Goal: Answer question/provide support: Share knowledge or assist other users

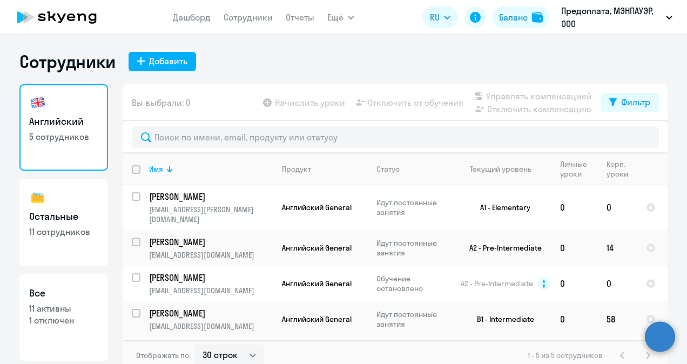
select select "30"
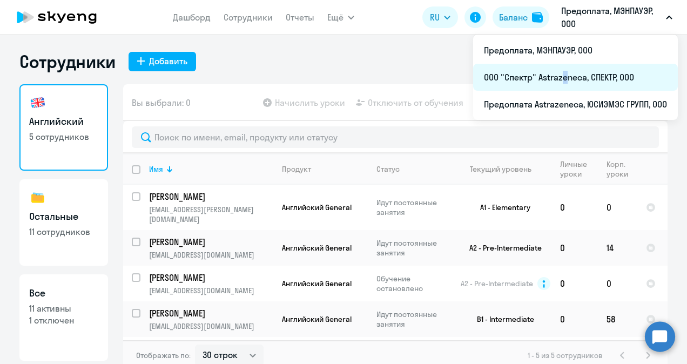
click at [561, 72] on li "ООО "Спектр" Astrazeneca, СПЕКТР, ООО" at bounding box center [575, 77] width 205 height 27
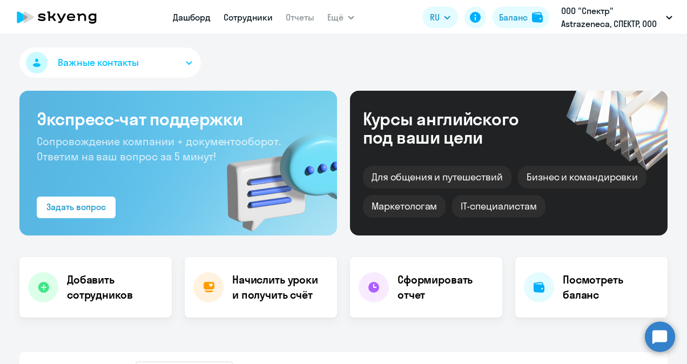
click at [250, 16] on link "Сотрудники" at bounding box center [248, 17] width 49 height 11
select select "30"
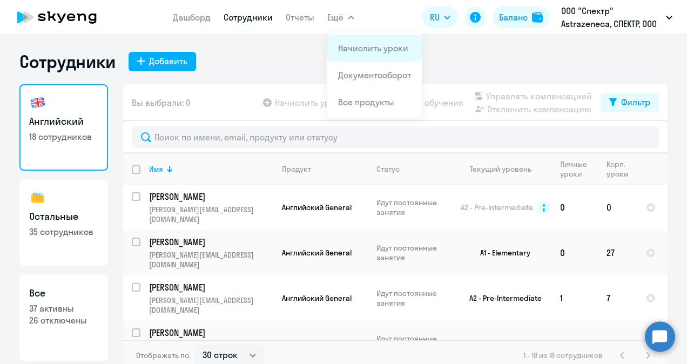
click at [373, 52] on link "Начислить уроки" at bounding box center [373, 48] width 70 height 11
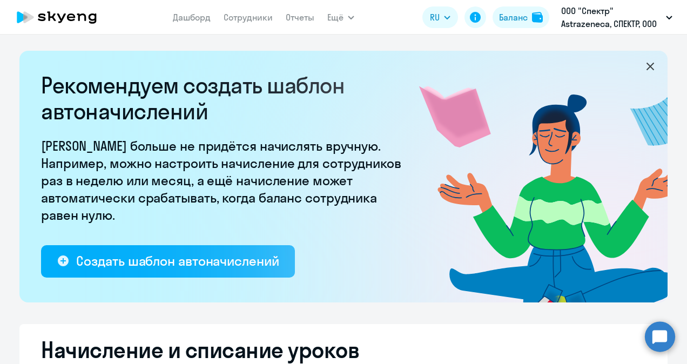
select select "10"
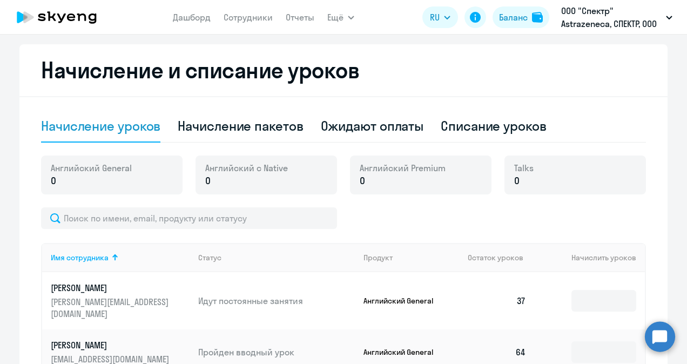
scroll to position [270, 0]
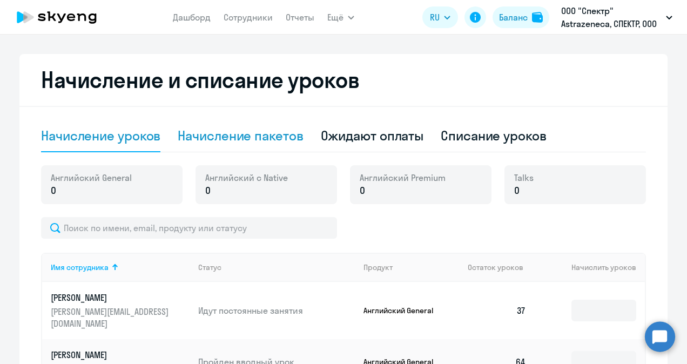
click at [234, 126] on div "Начисление пакетов" at bounding box center [240, 136] width 125 height 32
select select "10"
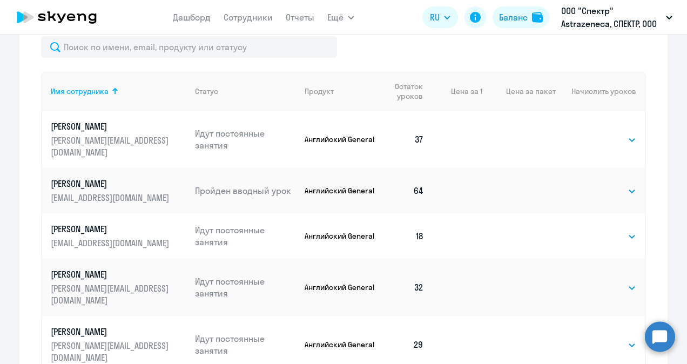
scroll to position [486, 0]
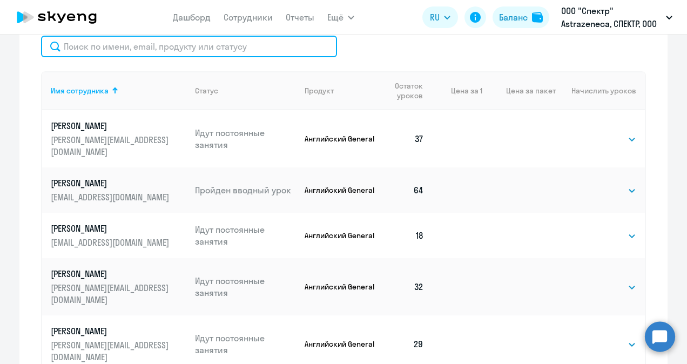
click at [104, 49] on input "text" at bounding box center [189, 47] width 296 height 22
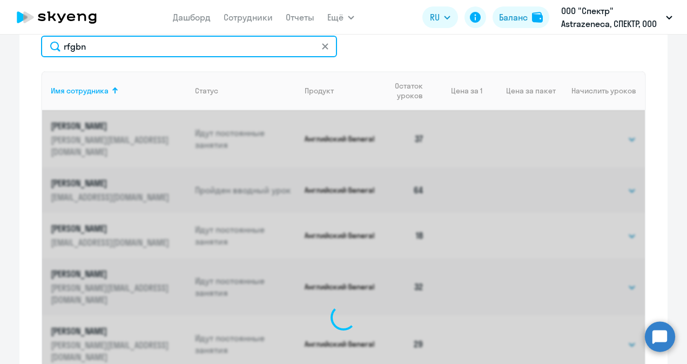
scroll to position [446, 0]
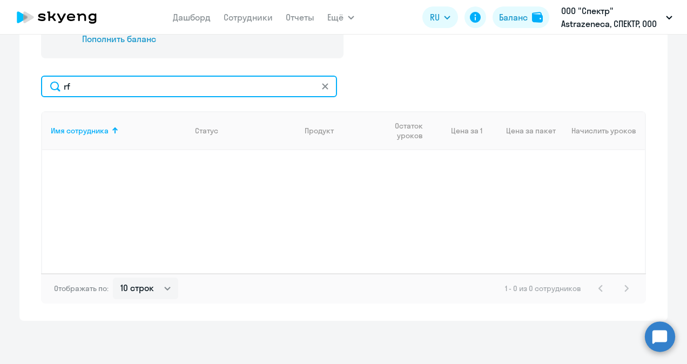
type input "r"
type input "к"
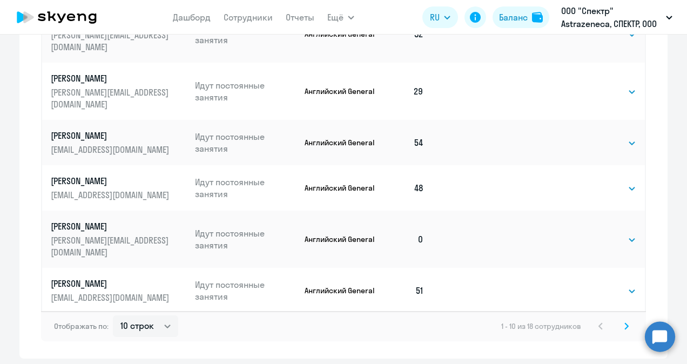
scroll to position [756, 0]
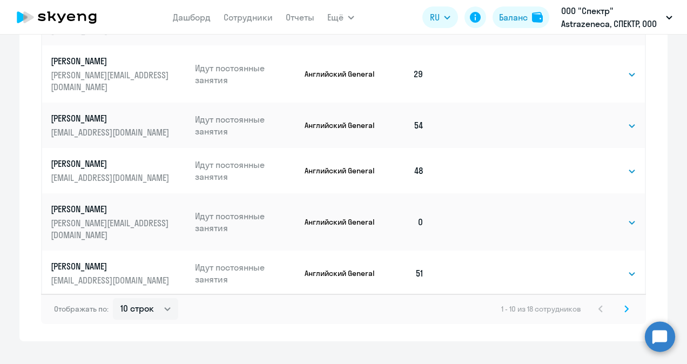
click at [620, 310] on svg-icon at bounding box center [626, 308] width 13 height 13
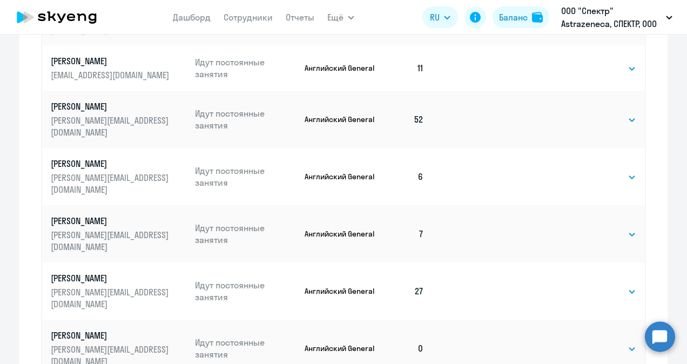
scroll to position [681, 0]
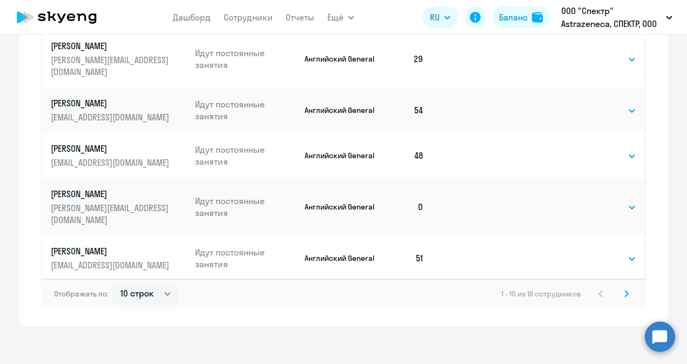
scroll to position [777, 0]
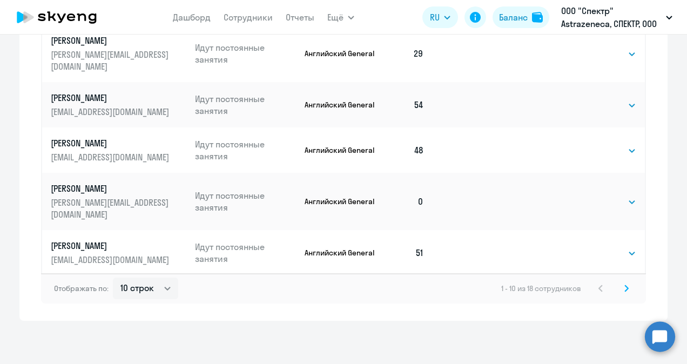
click at [594, 287] on div "1 - 10 из 18 сотрудников" at bounding box center [567, 288] width 132 height 13
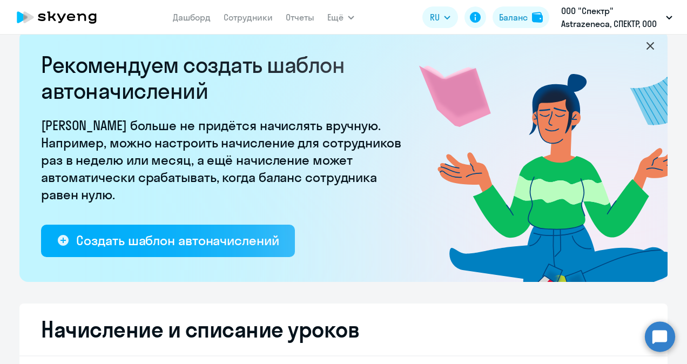
scroll to position [0, 0]
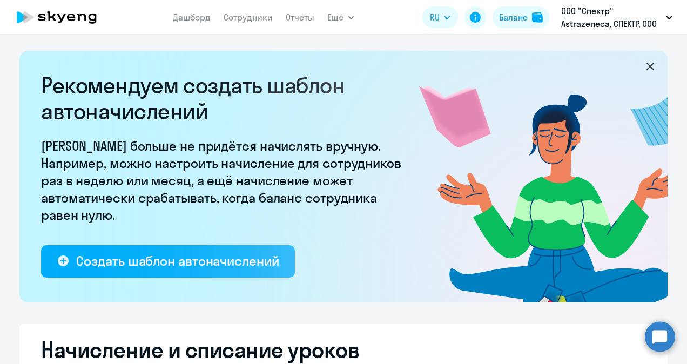
click at [253, 8] on nav "Дашборд Сотрудники Отчеты" at bounding box center [244, 17] width 142 height 22
click at [254, 14] on link "Сотрудники" at bounding box center [248, 17] width 49 height 11
select select "30"
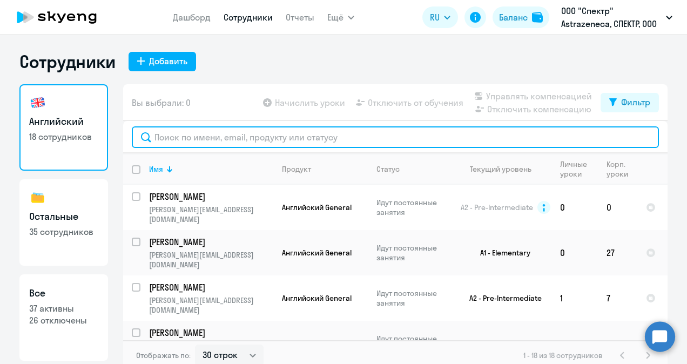
click at [191, 131] on input "text" at bounding box center [395, 137] width 527 height 22
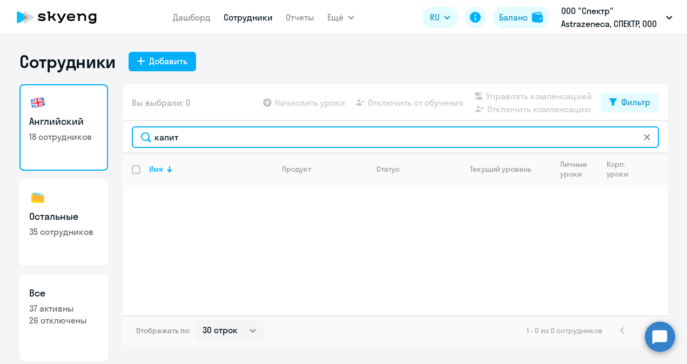
type input "капит"
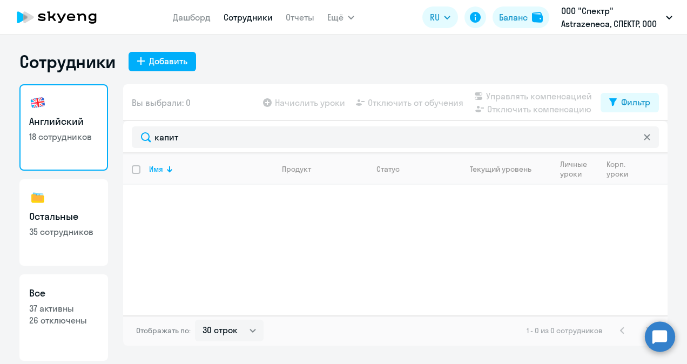
click at [43, 234] on p "35 сотрудников" at bounding box center [63, 232] width 69 height 12
select select "30"
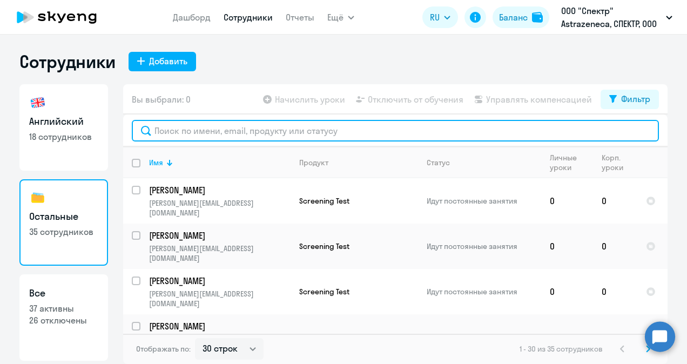
click at [167, 133] on input "text" at bounding box center [395, 131] width 527 height 22
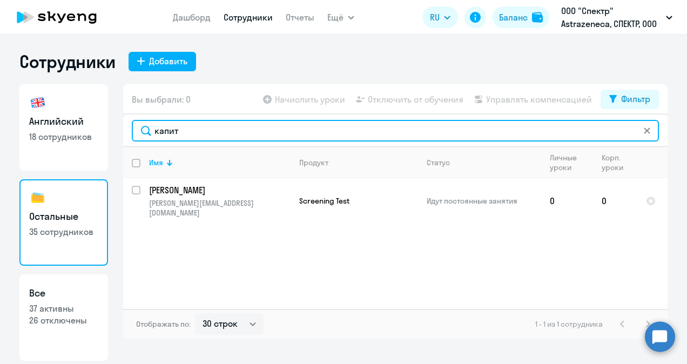
type input "капит"
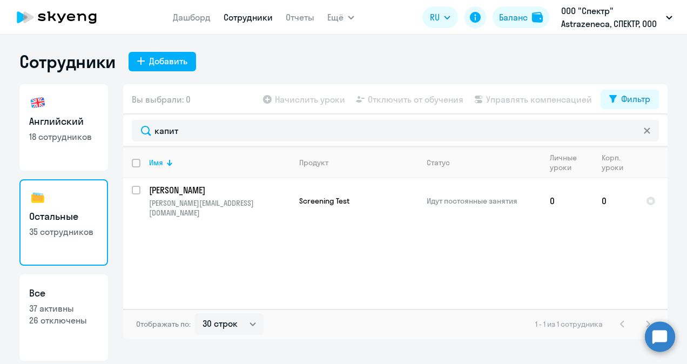
click at [63, 311] on p "37 активны" at bounding box center [63, 308] width 69 height 12
select select "30"
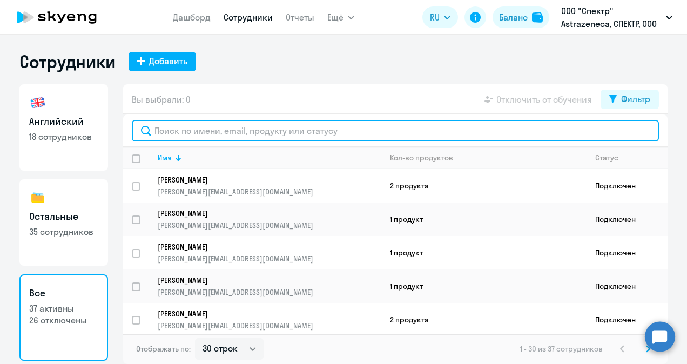
click at [242, 129] on input "text" at bounding box center [395, 131] width 527 height 22
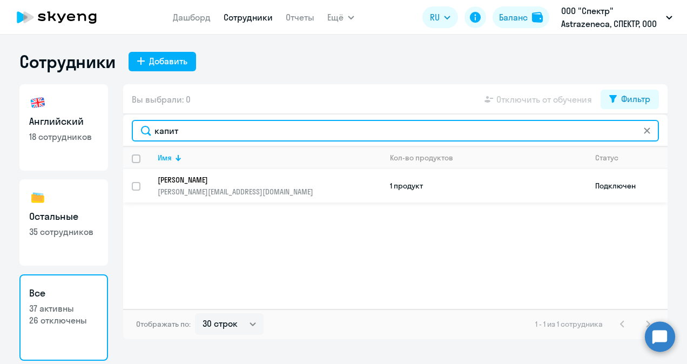
type input "капит"
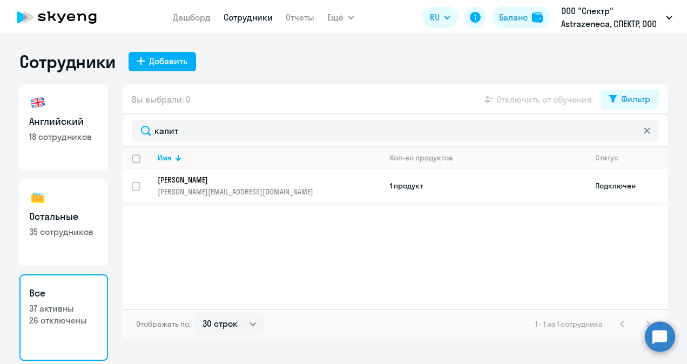
click at [129, 183] on div at bounding box center [137, 186] width 26 height 26
checkbox input "true"
click at [617, 187] on td "Подключен" at bounding box center [627, 185] width 81 height 33
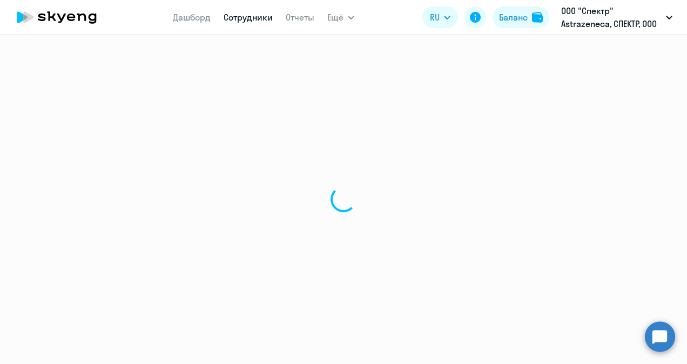
select select "english"
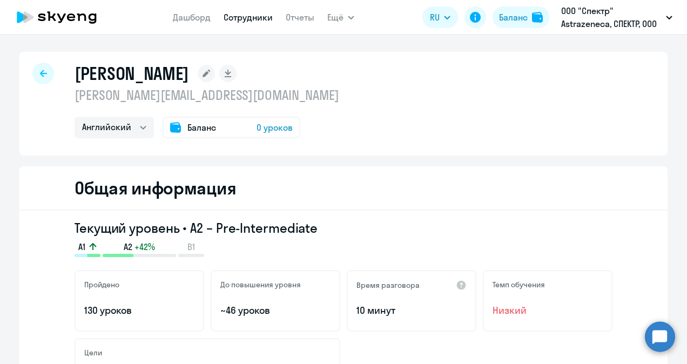
click at [201, 127] on span "Баланс" at bounding box center [201, 127] width 29 height 13
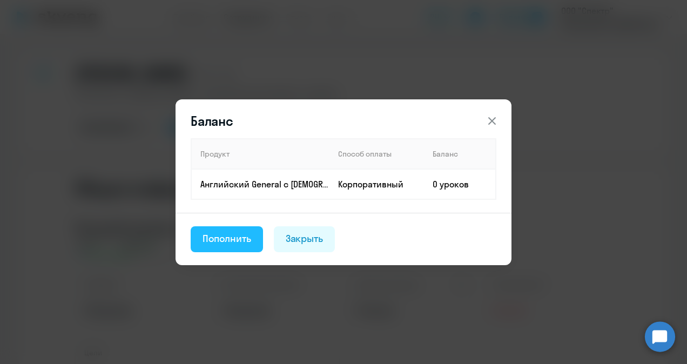
click at [233, 234] on div "Пополнить" at bounding box center [227, 239] width 49 height 14
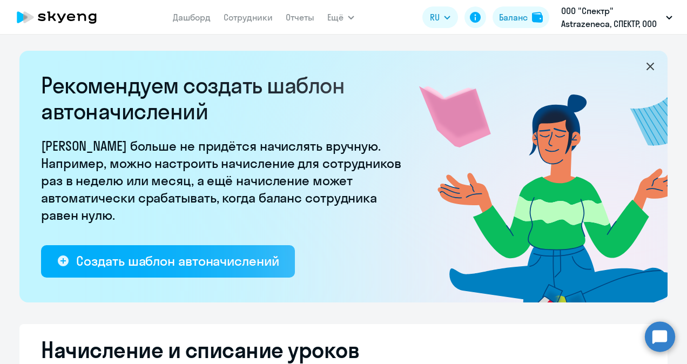
select select "10"
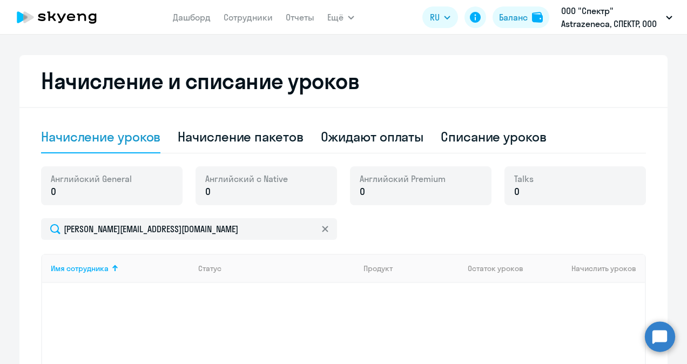
scroll to position [270, 0]
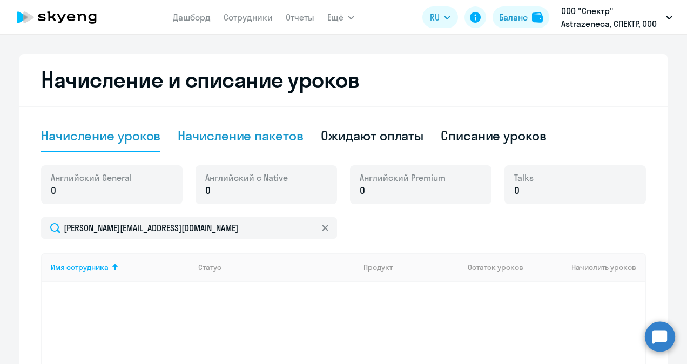
click at [218, 140] on div "Начисление пакетов" at bounding box center [240, 135] width 125 height 17
select select "10"
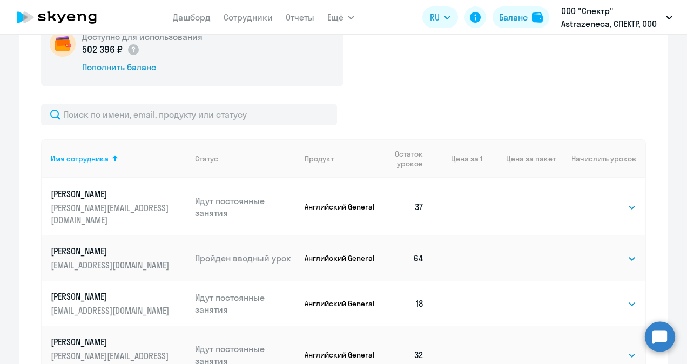
scroll to position [486, 0]
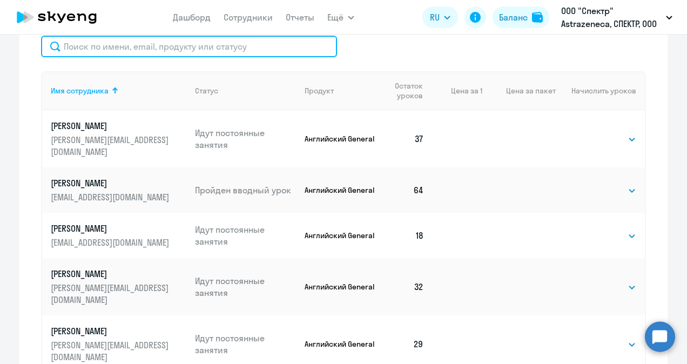
click at [91, 51] on input "text" at bounding box center [189, 47] width 296 height 22
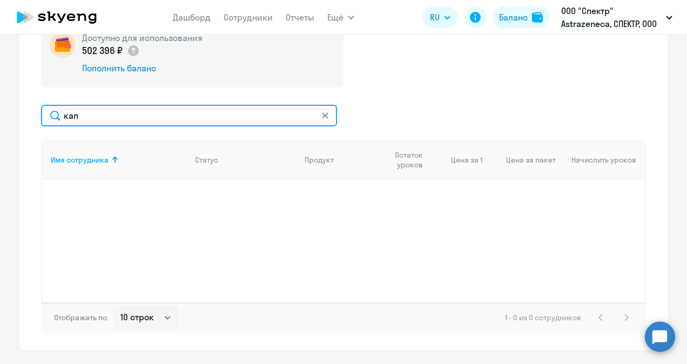
scroll to position [392, 0]
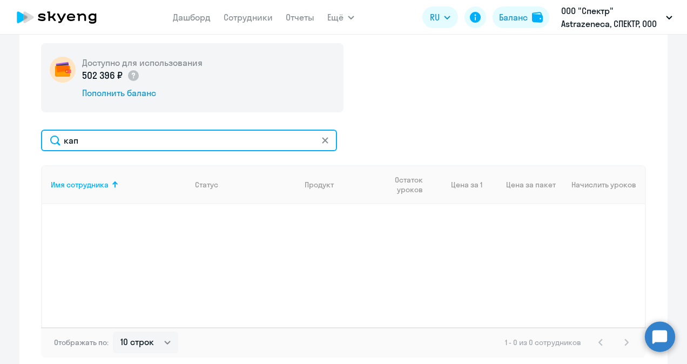
type input "кап"
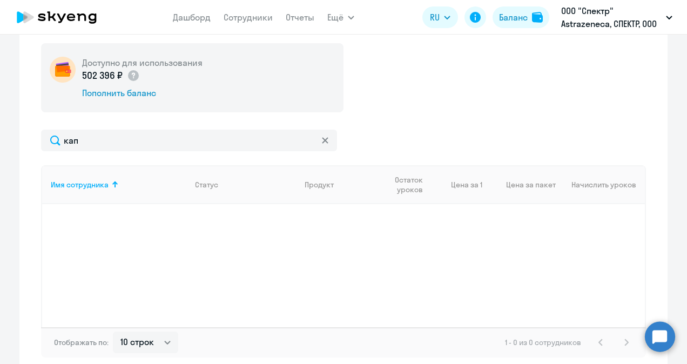
click at [656, 337] on circle at bounding box center [660, 336] width 30 height 30
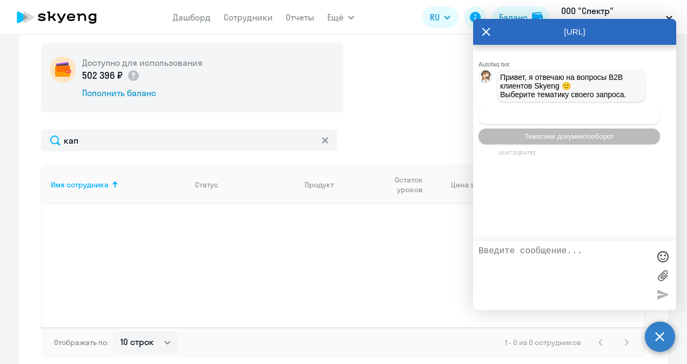
click at [532, 116] on span "Операционное сопровождение" at bounding box center [569, 116] width 102 height 8
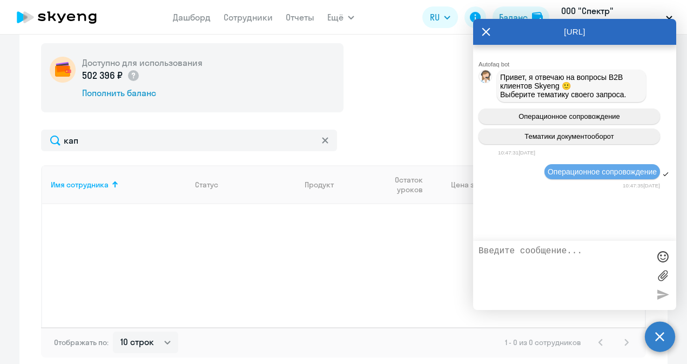
scroll to position [22, 0]
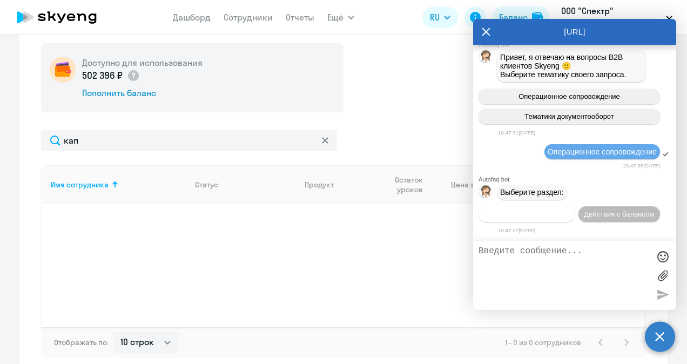
click at [550, 216] on span "Действия по сотрудникам" at bounding box center [526, 214] width 84 height 8
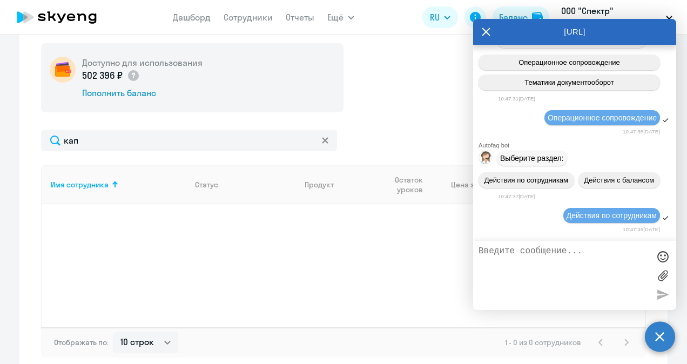
scroll to position [181, 0]
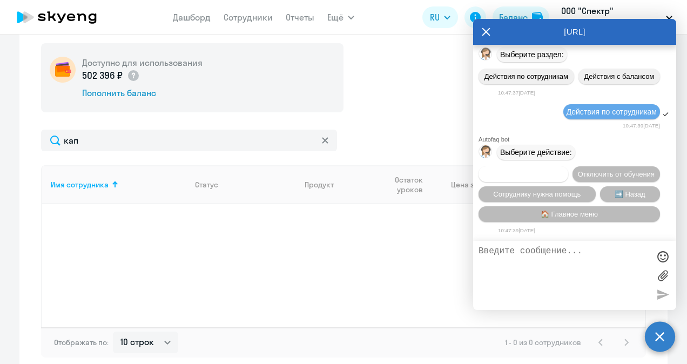
click at [563, 170] on span "Подключить к обучению" at bounding box center [523, 174] width 79 height 8
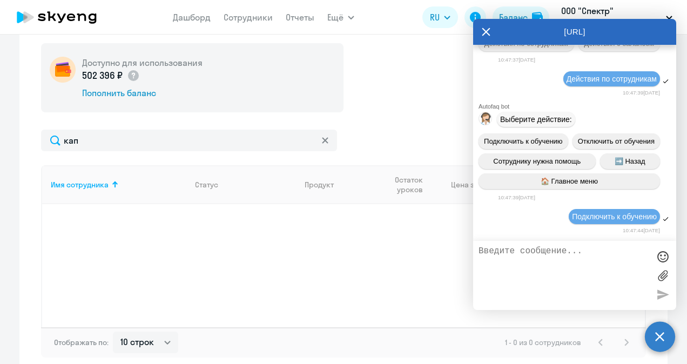
scroll to position [320, 0]
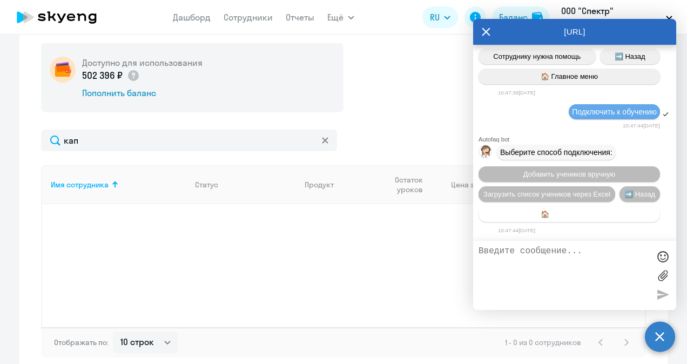
click at [578, 212] on span "🏠 Главное меню" at bounding box center [569, 214] width 57 height 8
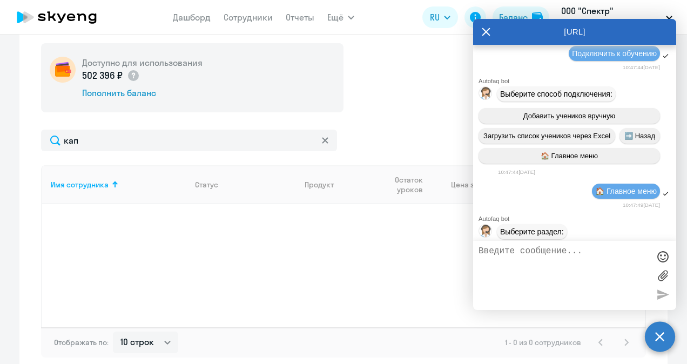
scroll to position [419, 0]
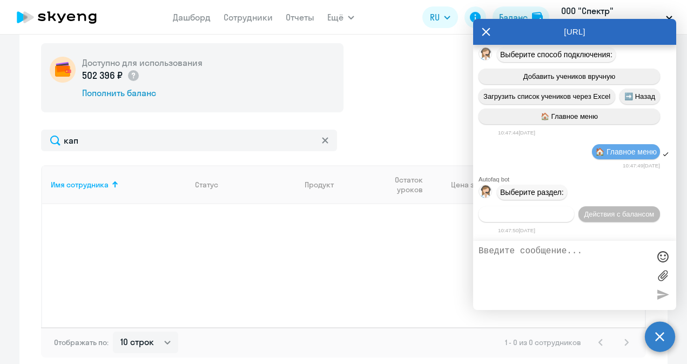
click at [542, 215] on span "Действия по сотрудникам" at bounding box center [526, 214] width 84 height 8
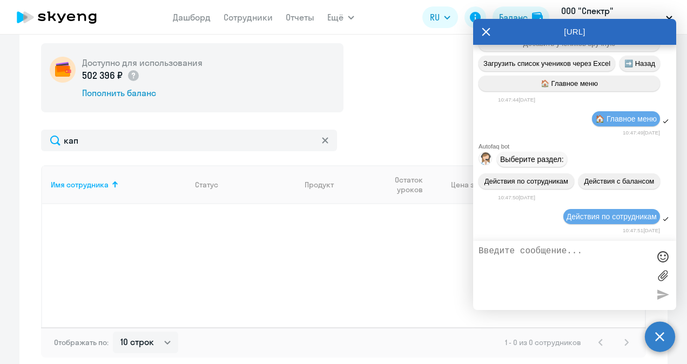
scroll to position [578, 0]
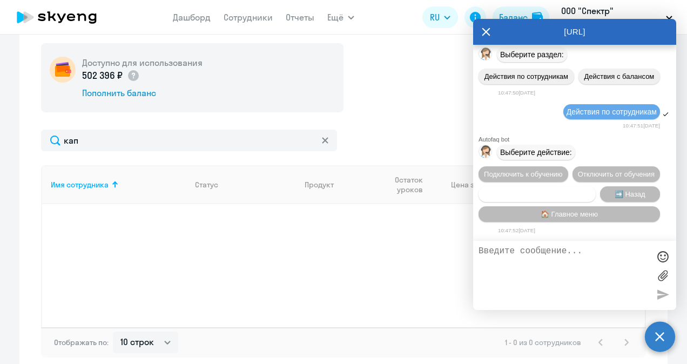
click at [555, 194] on span "Сотруднику нужна помощь" at bounding box center [536, 194] width 87 height 8
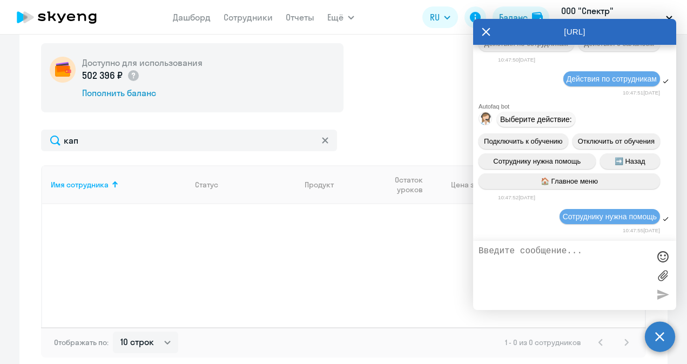
scroll to position [952, 0]
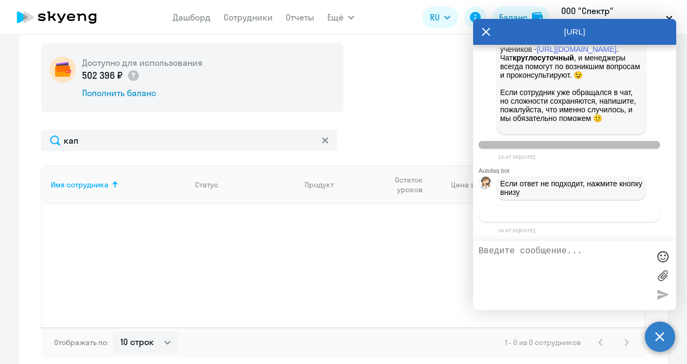
click at [574, 215] on span "Связаться с менеджером" at bounding box center [569, 214] width 83 height 8
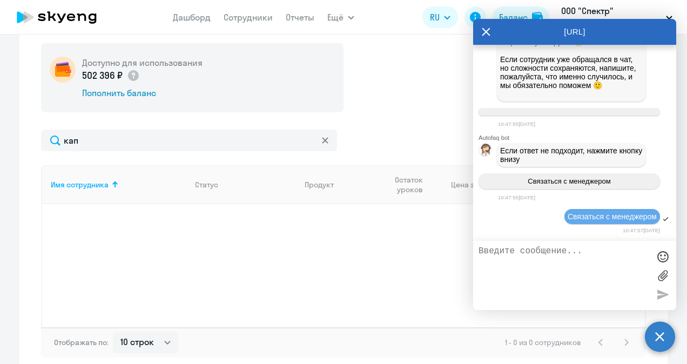
scroll to position [985, 0]
click at [509, 253] on textarea at bounding box center [564, 275] width 171 height 58
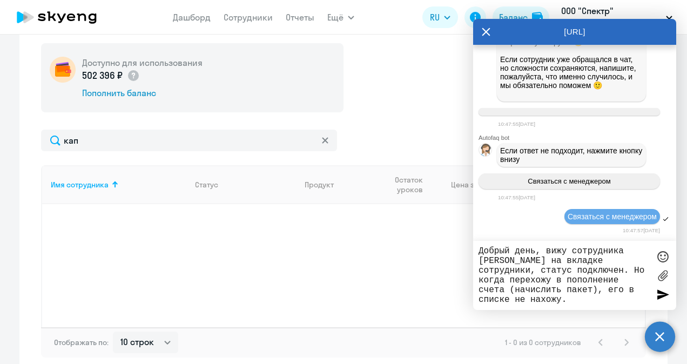
click at [588, 294] on textarea "Добрый день, вижу сотрудника [PERSON_NAME] на вкладке сотрудники, статус подклю…" at bounding box center [564, 275] width 171 height 58
click at [589, 298] on textarea "Добрый день, вижу сотрудника [PERSON_NAME] на вкладке сотрудники, статус подклю…" at bounding box center [564, 275] width 171 height 58
type textarea "Добрый день, вижу сотрудника [PERSON_NAME] на вкладке сотрудники, статус подклю…"
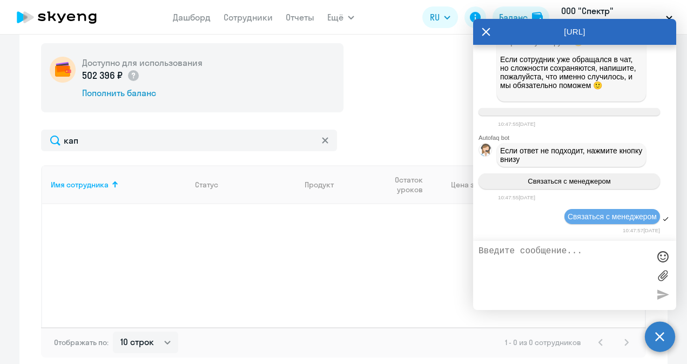
scroll to position [1061, 0]
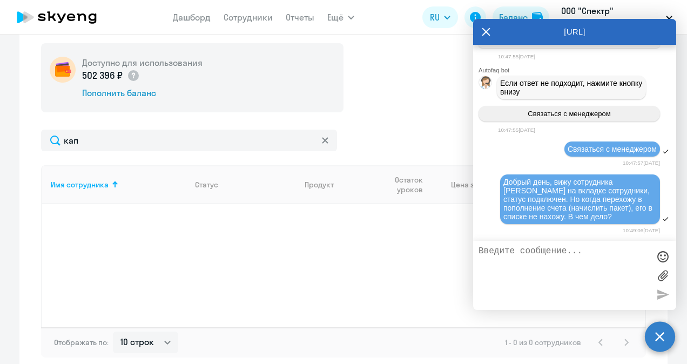
click at [415, 106] on div "Доступно для использования 502 396 ₽ Пополнить баланс" at bounding box center [343, 77] width 605 height 69
click at [415, 289] on div "Имя сотрудника Статус Продукт Остаток уроков Цена за 1 Цена за пакет Начислить …" at bounding box center [343, 246] width 605 height 162
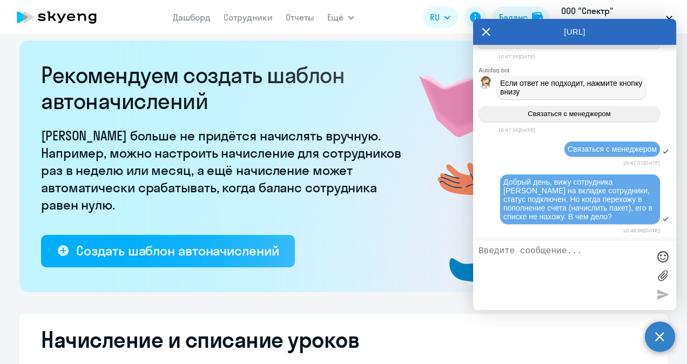
scroll to position [0, 0]
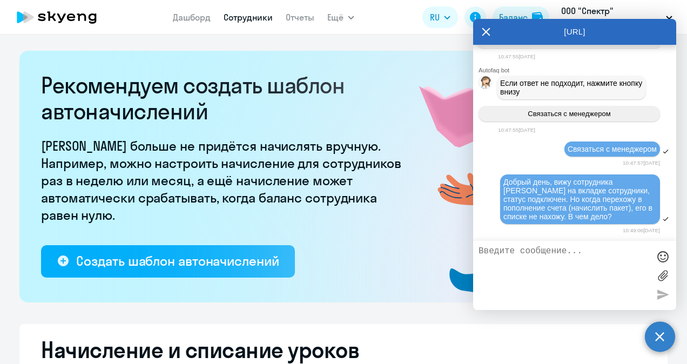
click at [268, 14] on link "Сотрудники" at bounding box center [248, 17] width 49 height 11
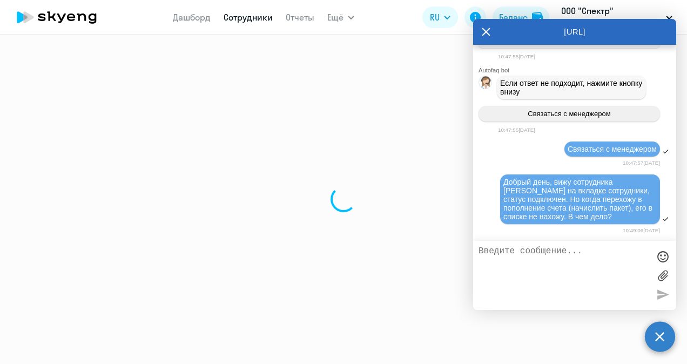
select select "30"
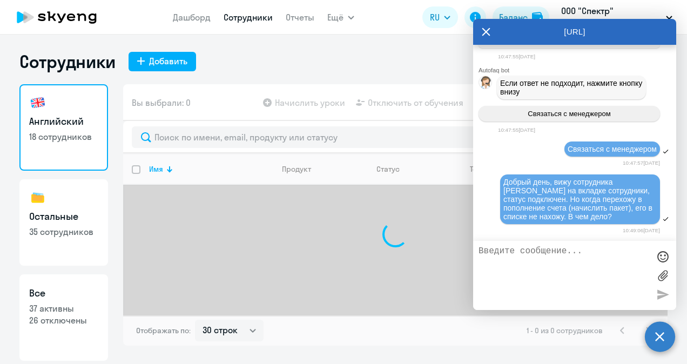
click at [46, 305] on p "37 активны" at bounding box center [63, 308] width 69 height 12
select select "30"
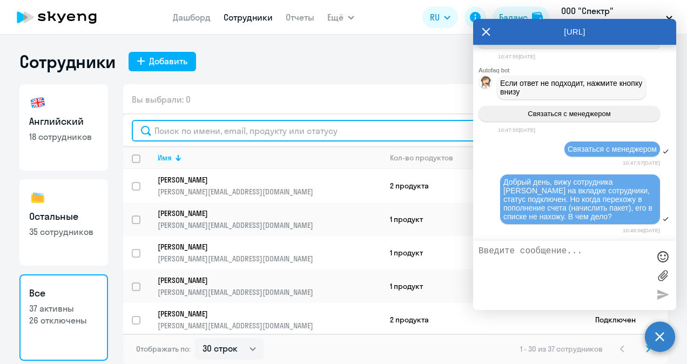
click at [394, 129] on input "text" at bounding box center [395, 131] width 527 height 22
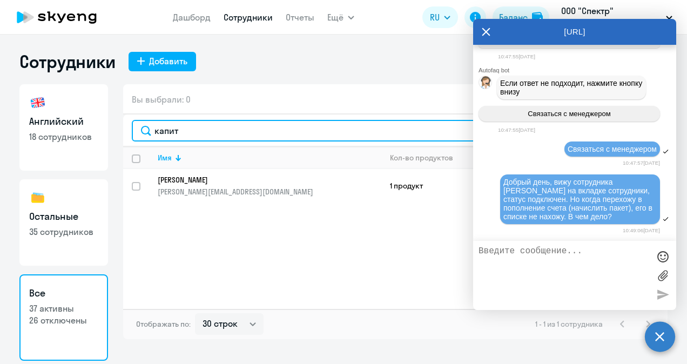
type input "капит"
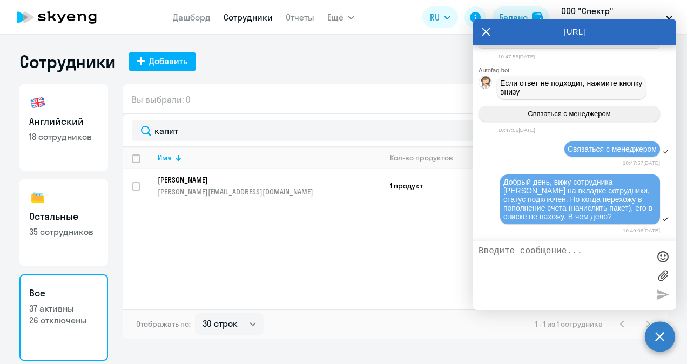
click at [483, 26] on icon at bounding box center [486, 32] width 9 height 26
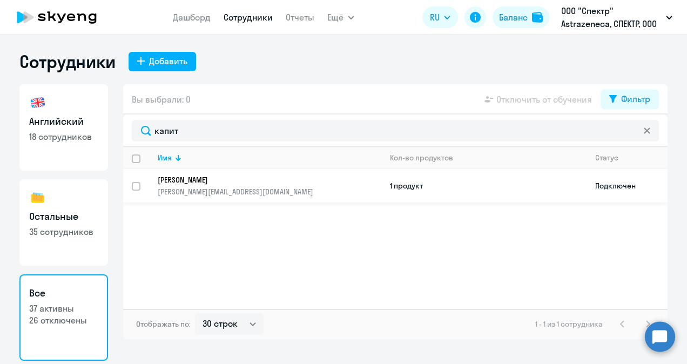
click at [620, 187] on td "Подключен" at bounding box center [627, 185] width 81 height 33
select select "english"
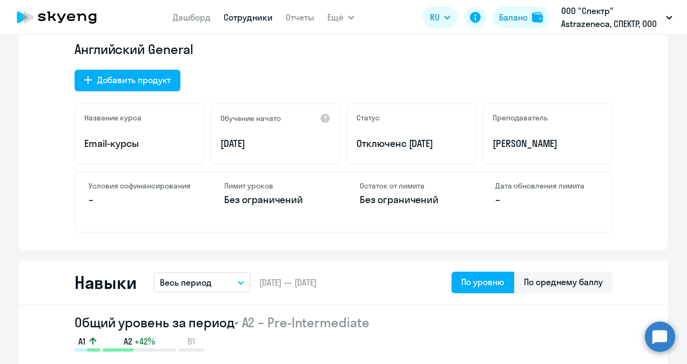
scroll to position [378, 0]
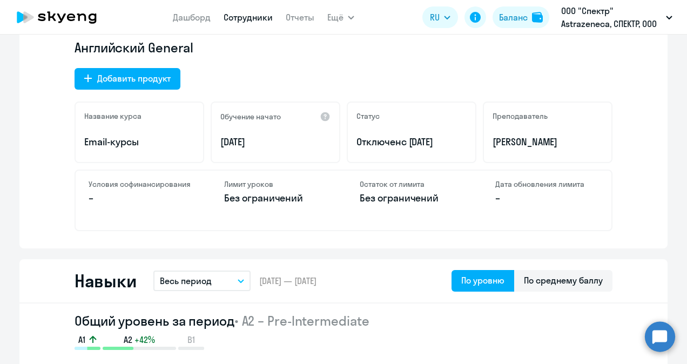
click at [369, 133] on div "Статус Отключен с [DATE]" at bounding box center [412, 133] width 130 height 62
click at [347, 113] on div "Статус Отключен с [DATE]" at bounding box center [412, 133] width 130 height 62
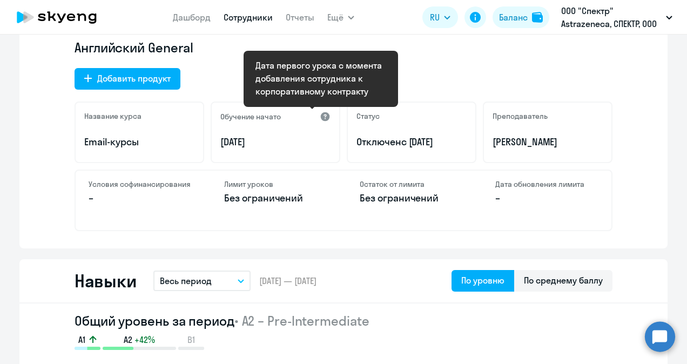
click at [324, 115] on div at bounding box center [325, 116] width 11 height 11
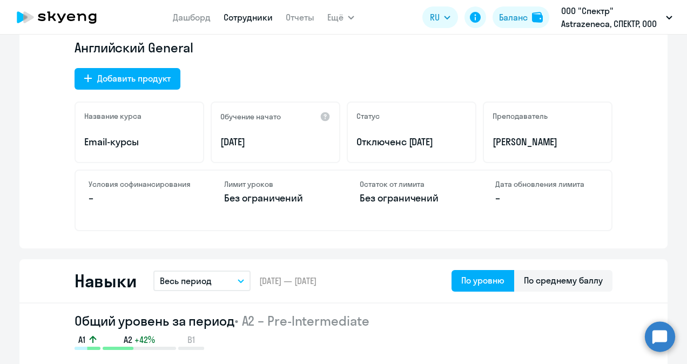
click at [349, 114] on div "Статус Отключен с [DATE]" at bounding box center [412, 133] width 130 height 62
click at [362, 110] on div "Статус Отключен с [DATE]" at bounding box center [412, 133] width 130 height 62
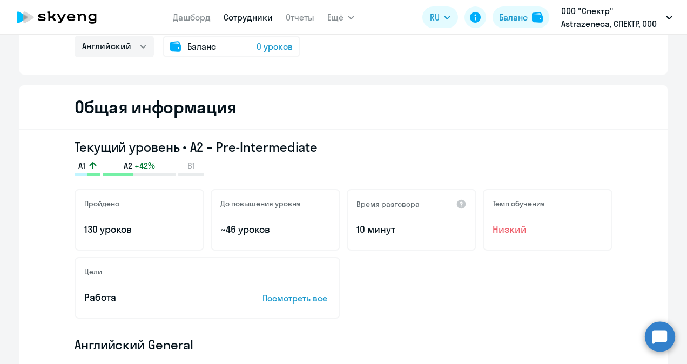
scroll to position [0, 0]
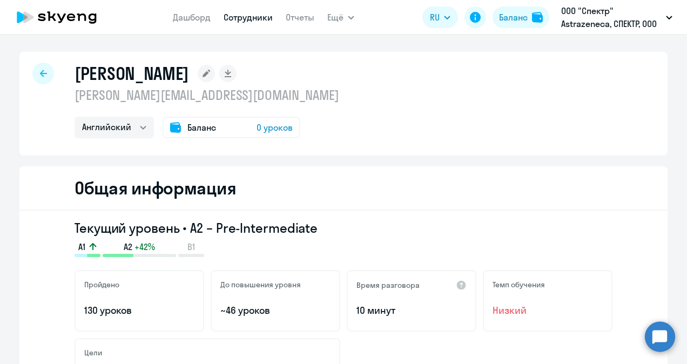
click at [659, 345] on circle at bounding box center [660, 336] width 30 height 30
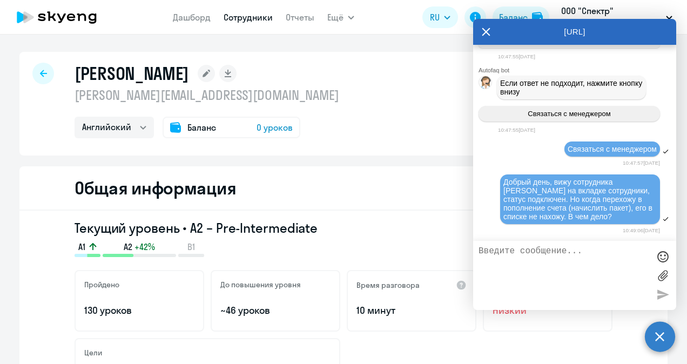
click at [562, 264] on textarea at bounding box center [564, 275] width 171 height 58
click at [539, 261] on textarea at bounding box center [564, 275] width 171 height 58
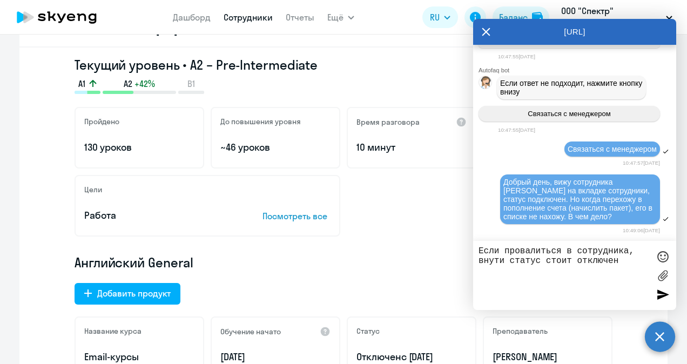
scroll to position [270, 0]
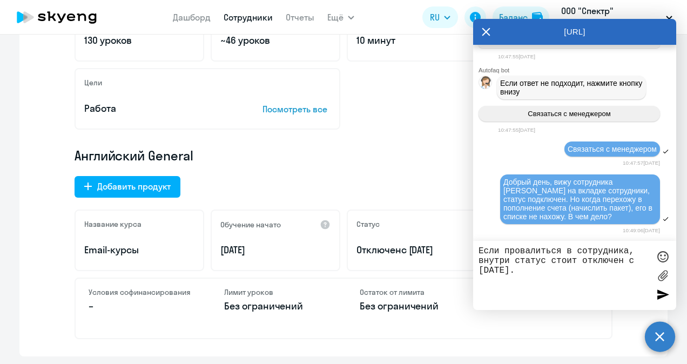
click at [538, 267] on textarea "Если провалиться в сотрудника, внутри статус стоит отключен с [DATE]." at bounding box center [564, 275] width 171 height 58
type textarea "Если провалиться в сотрудника, внутри статус стоит отключен с [DATE]. Прошу сде…"
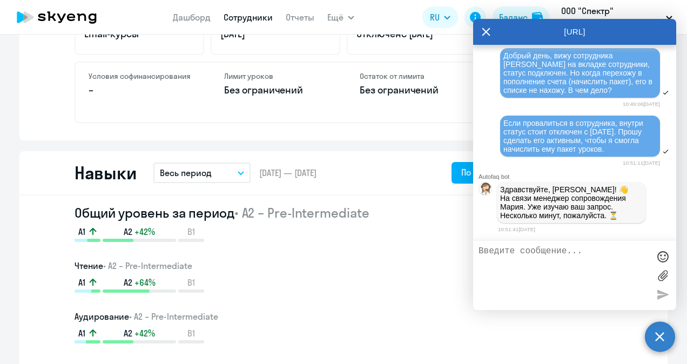
scroll to position [1248, 0]
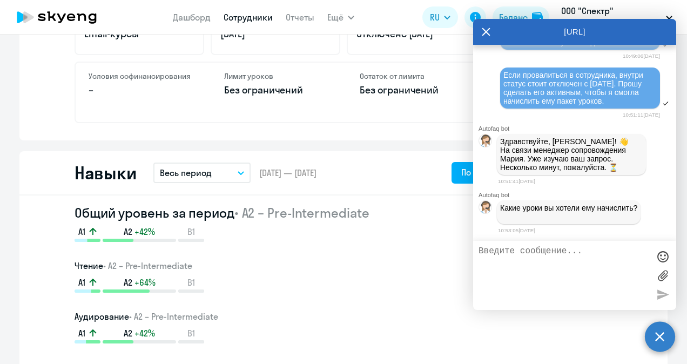
click at [545, 261] on textarea at bounding box center [564, 275] width 171 height 58
type textarea "пакет из 64 уроков, я могу сделать это сама"
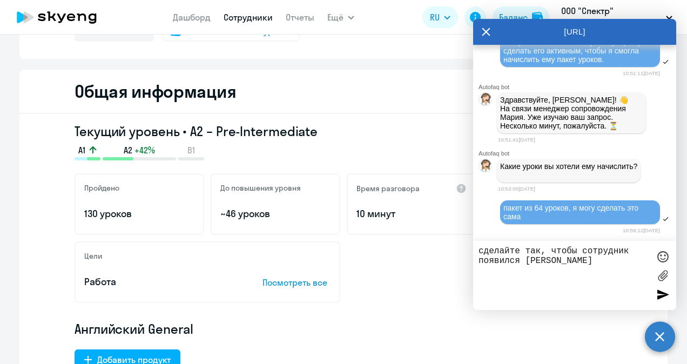
scroll to position [162, 0]
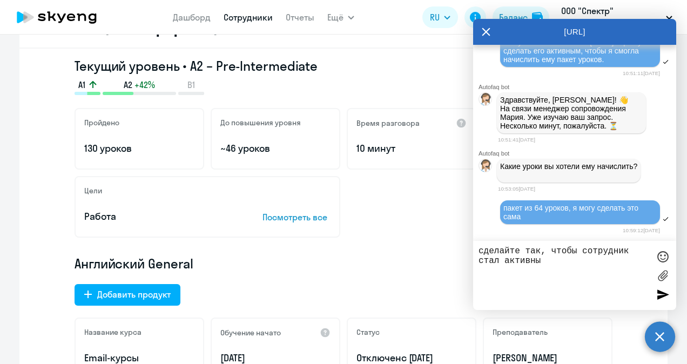
type textarea "сделайте так, чтобы сотрудник стал активным"
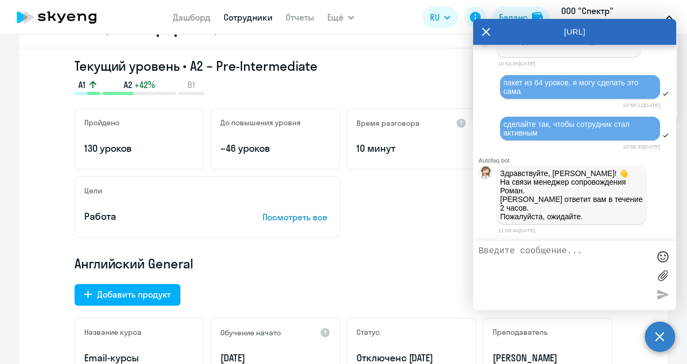
scroll to position [1407, 0]
click at [497, 256] on textarea at bounding box center [564, 275] width 171 height 58
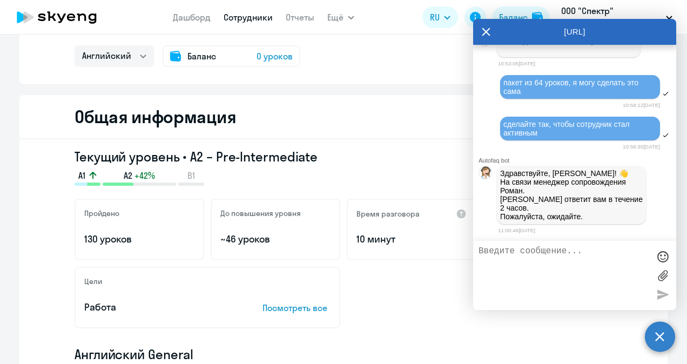
scroll to position [0, 0]
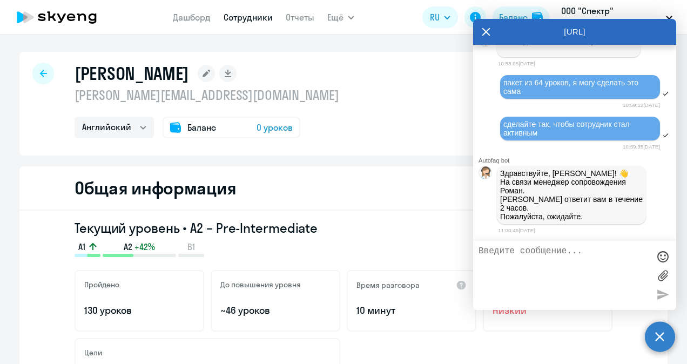
click at [35, 75] on div at bounding box center [43, 74] width 22 height 22
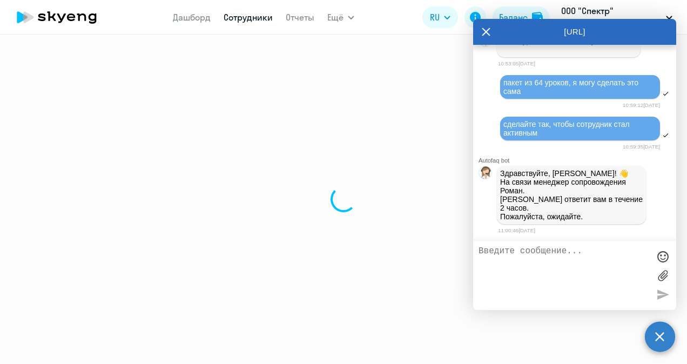
select select "30"
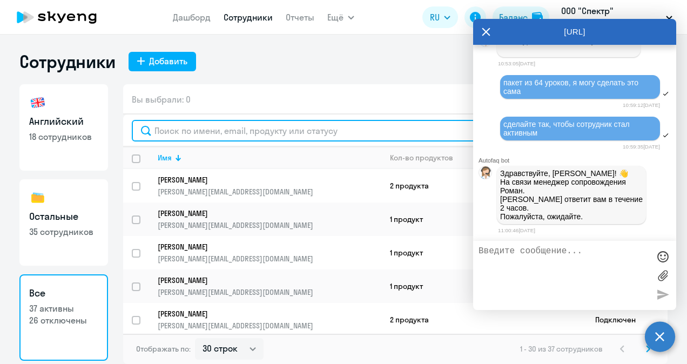
click at [179, 137] on input "text" at bounding box center [395, 131] width 527 height 22
click at [176, 133] on input "text" at bounding box center [395, 131] width 527 height 22
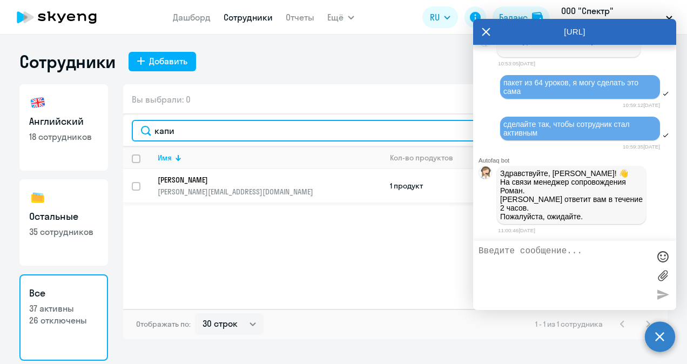
type input "капи"
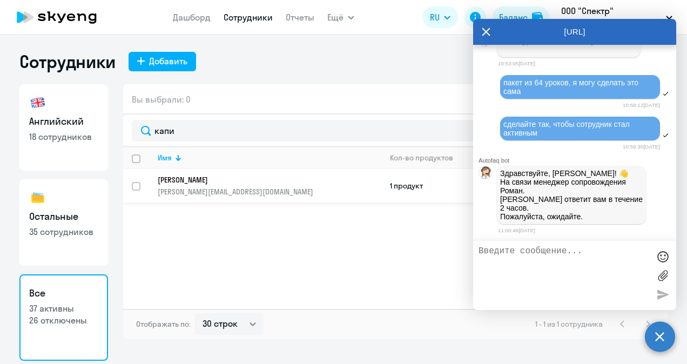
click at [138, 183] on input "select row 22681291" at bounding box center [143, 193] width 22 height 22
checkbox input "true"
click at [489, 30] on icon at bounding box center [486, 32] width 9 height 26
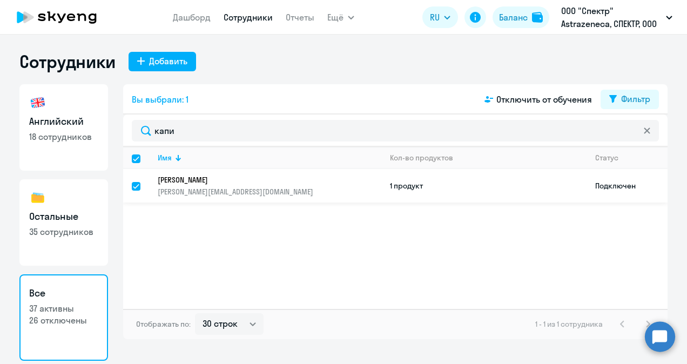
click at [609, 183] on td "Подключен" at bounding box center [627, 185] width 81 height 33
select select "english"
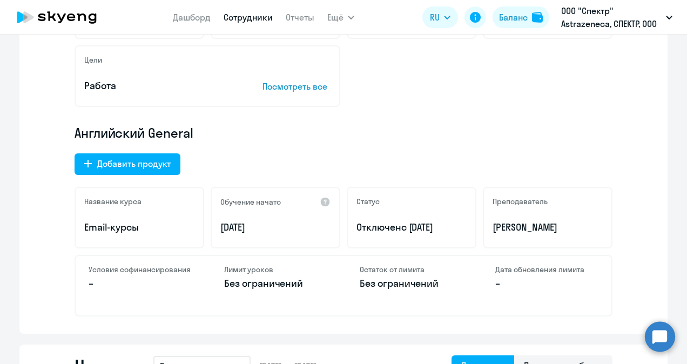
scroll to position [324, 0]
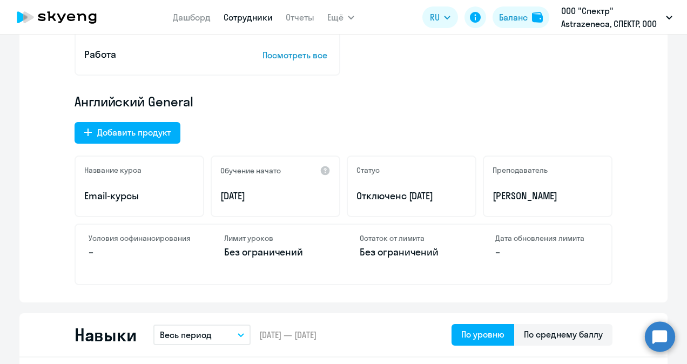
click at [148, 207] on div "Название курса Email-курсы" at bounding box center [140, 187] width 130 height 62
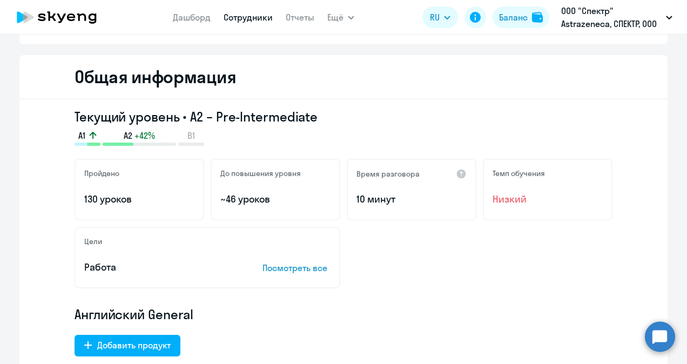
scroll to position [108, 0]
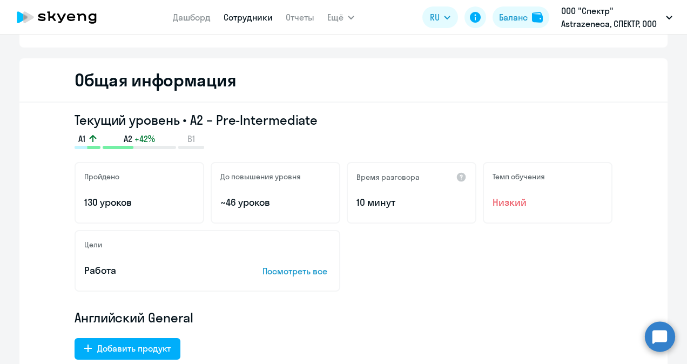
click at [285, 267] on p "Посмотреть все" at bounding box center [296, 271] width 68 height 13
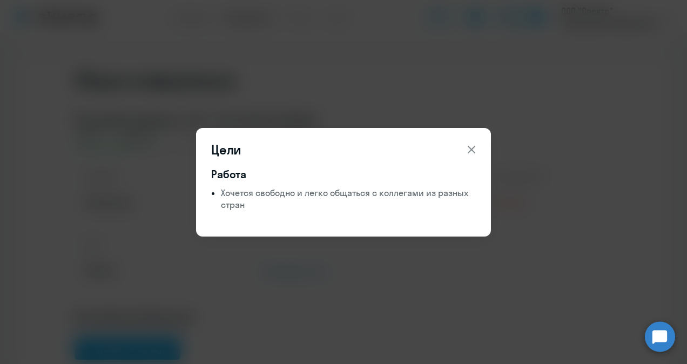
click at [484, 139] on div "Цели Работа Хочется свободно и легко общаться с коллегами из разных стран" at bounding box center [343, 182] width 295 height 109
click at [470, 145] on icon at bounding box center [471, 149] width 13 height 13
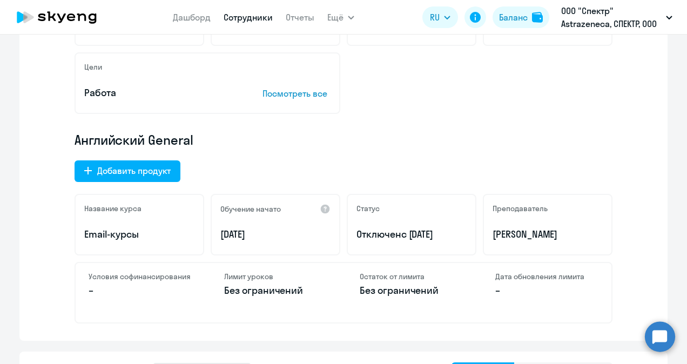
scroll to position [270, 0]
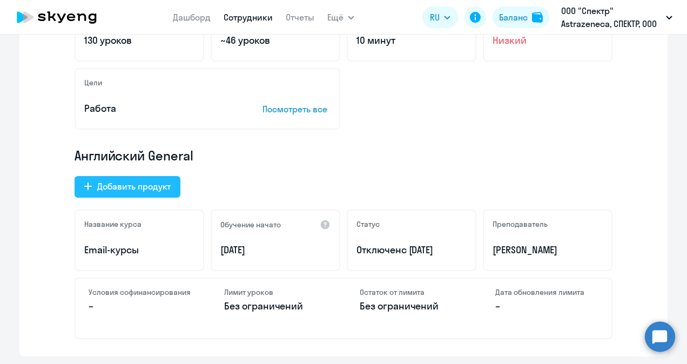
click at [150, 185] on div "Добавить продукт" at bounding box center [133, 186] width 73 height 13
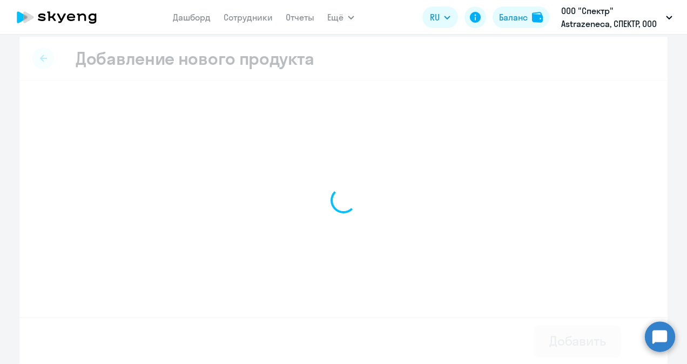
select select "english_adult_not_native_speaker"
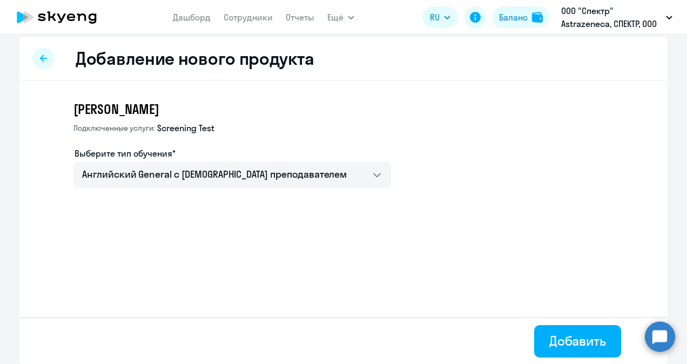
click at [42, 60] on icon at bounding box center [43, 59] width 7 height 8
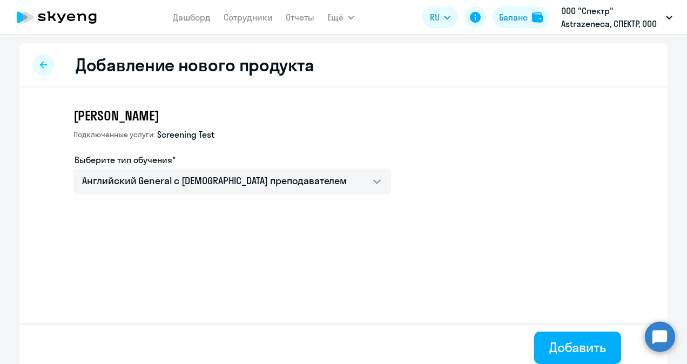
select select "english"
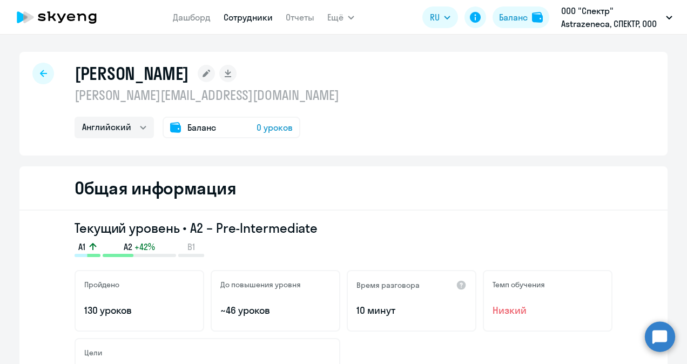
click at [41, 70] on icon at bounding box center [43, 74] width 7 height 8
select select "30"
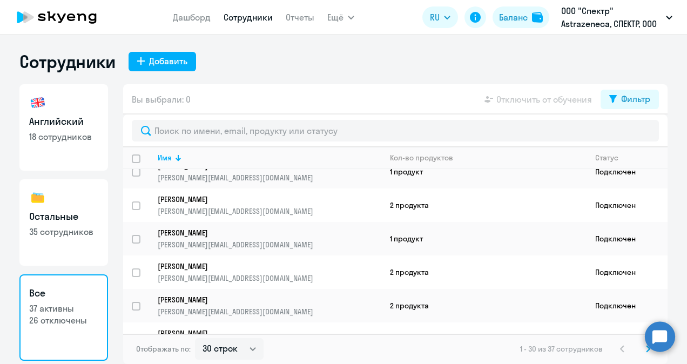
scroll to position [162, 0]
